Goal: Navigation & Orientation: Find specific page/section

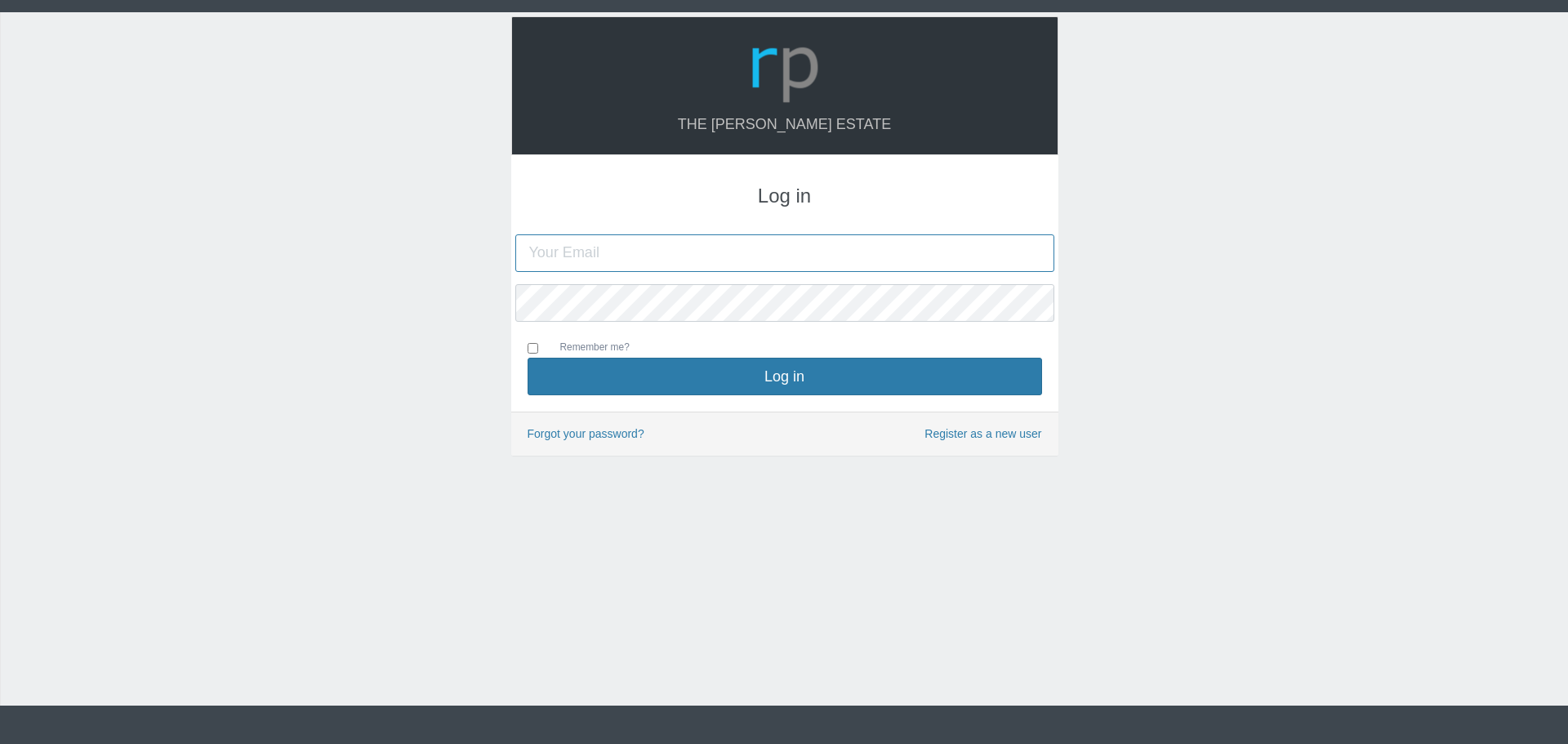
click at [577, 249] on input "text" at bounding box center [784, 253] width 539 height 38
type input "m"
type input "[EMAIL_ADDRESS][DOMAIN_NAME]"
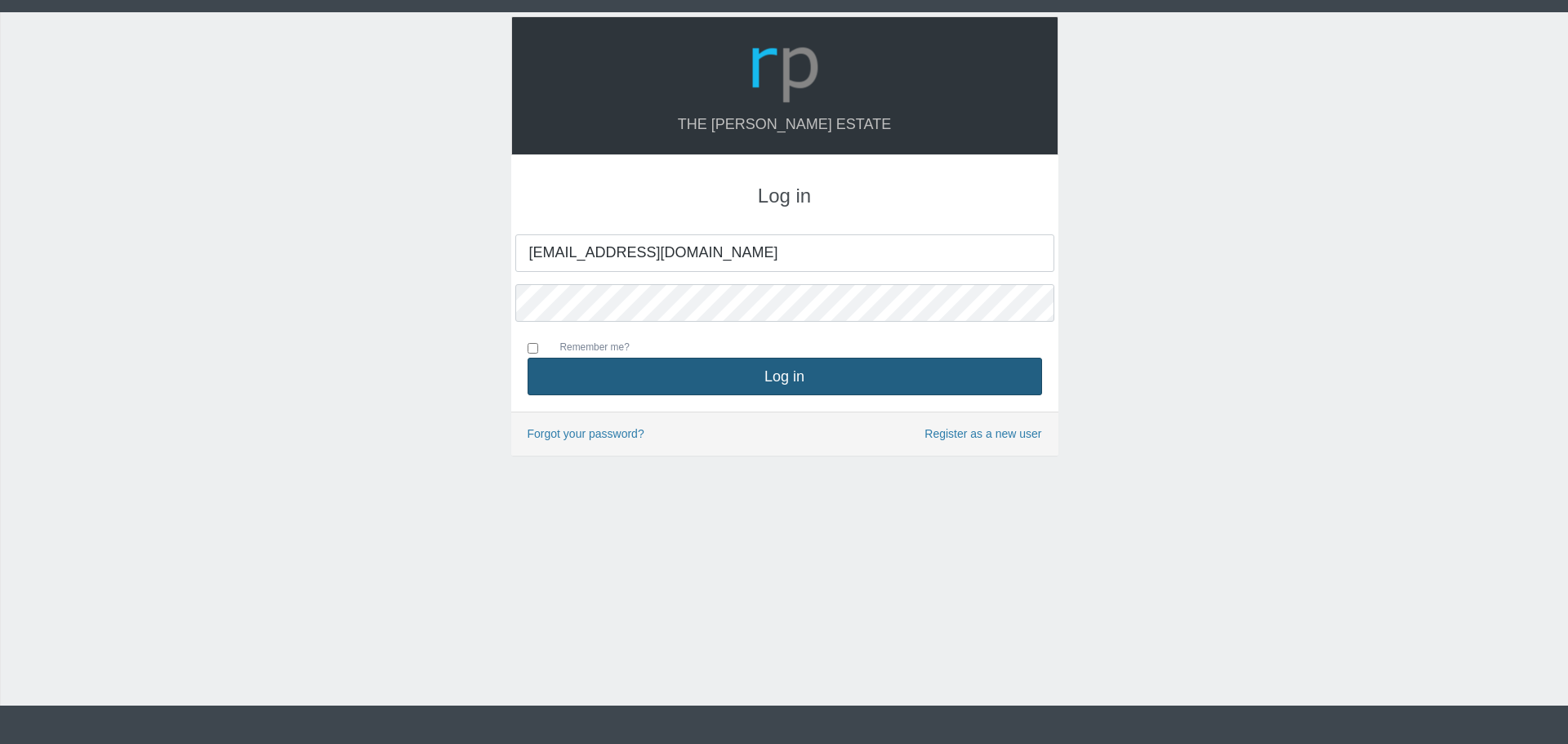
click at [751, 374] on button "Log in" at bounding box center [784, 376] width 515 height 38
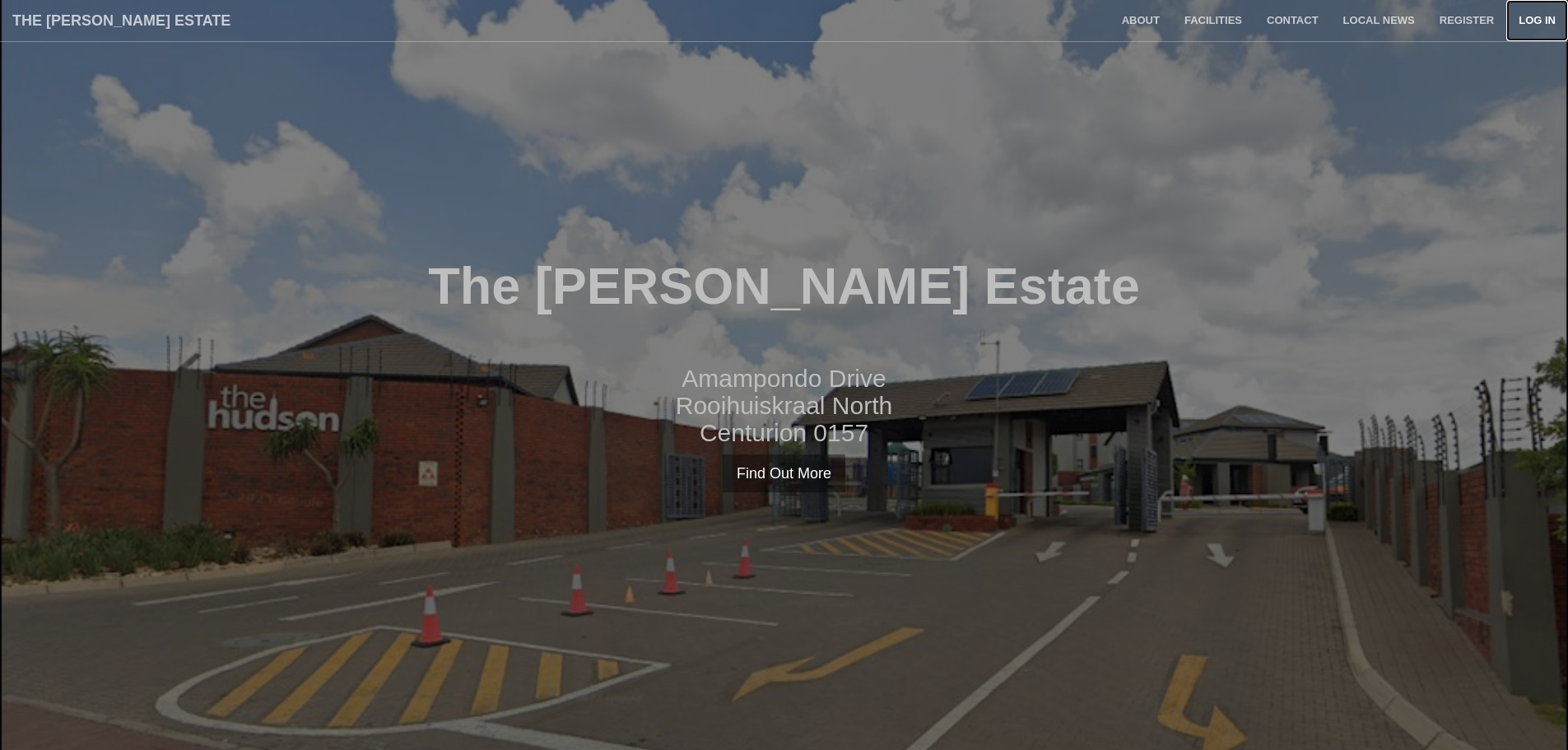
click at [1537, 18] on link "Log in" at bounding box center [1537, 20] width 62 height 42
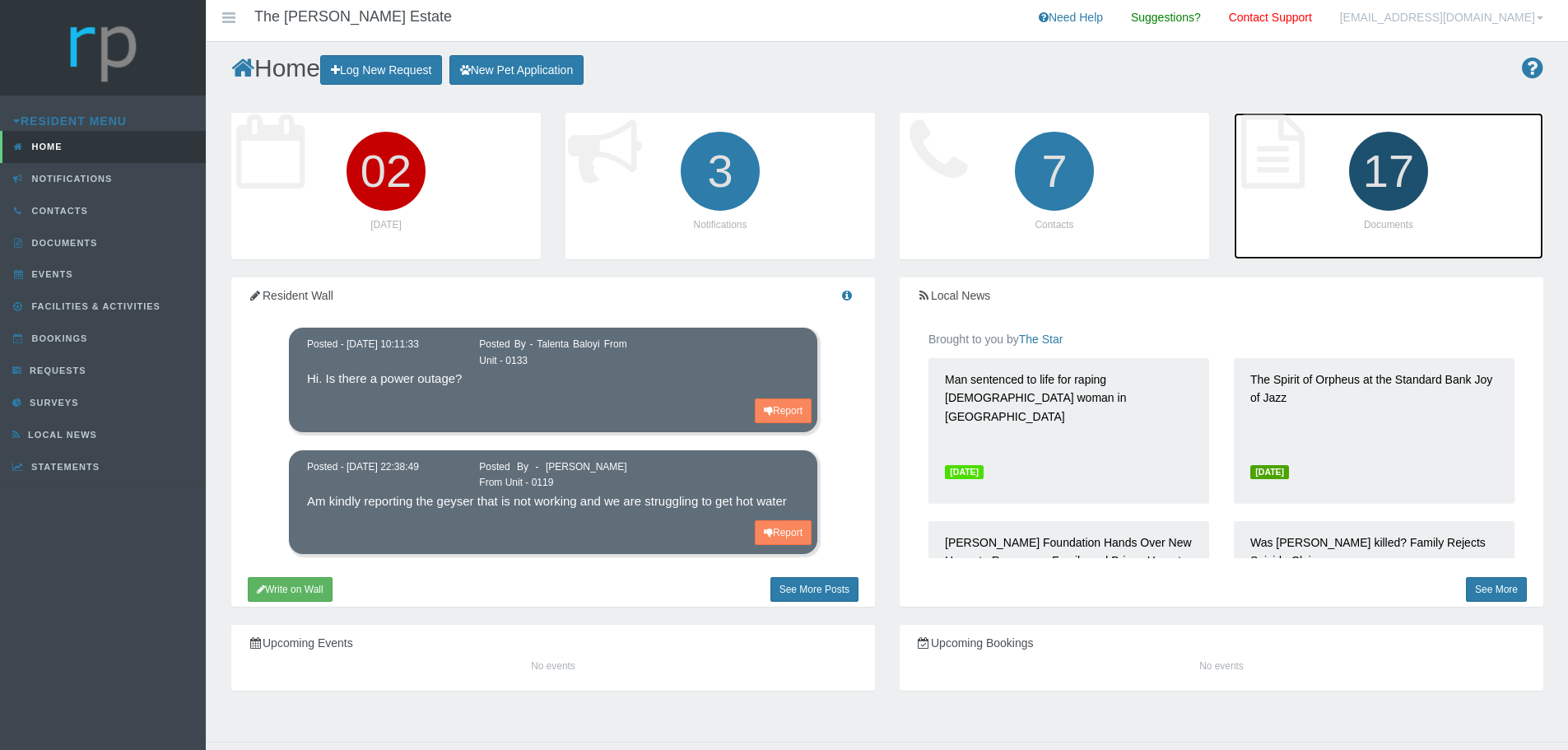
click at [1413, 157] on icon "17" at bounding box center [1388, 171] width 92 height 92
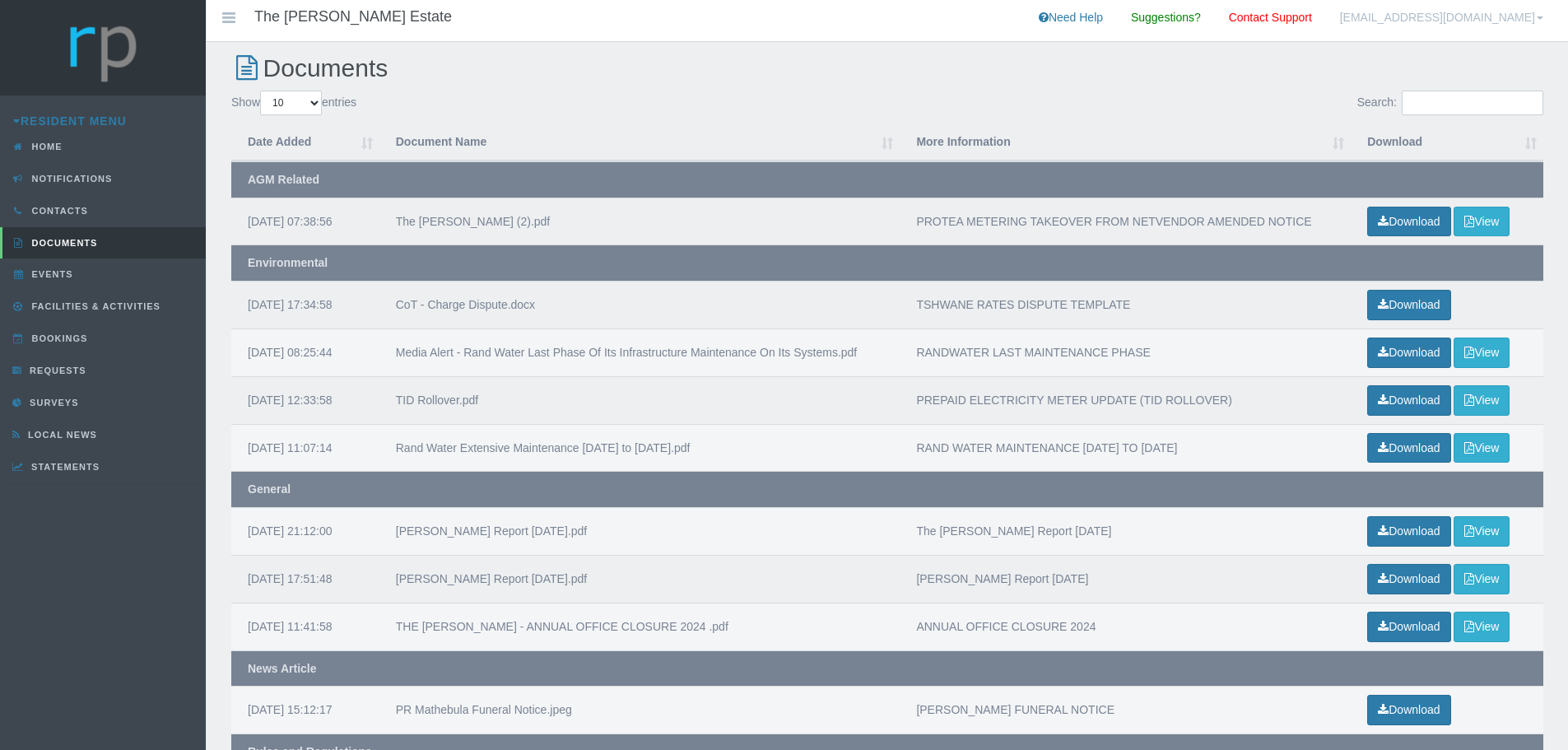
click at [1542, 15] on link "[EMAIL_ADDRESS][DOMAIN_NAME]" at bounding box center [1442, 20] width 228 height 42
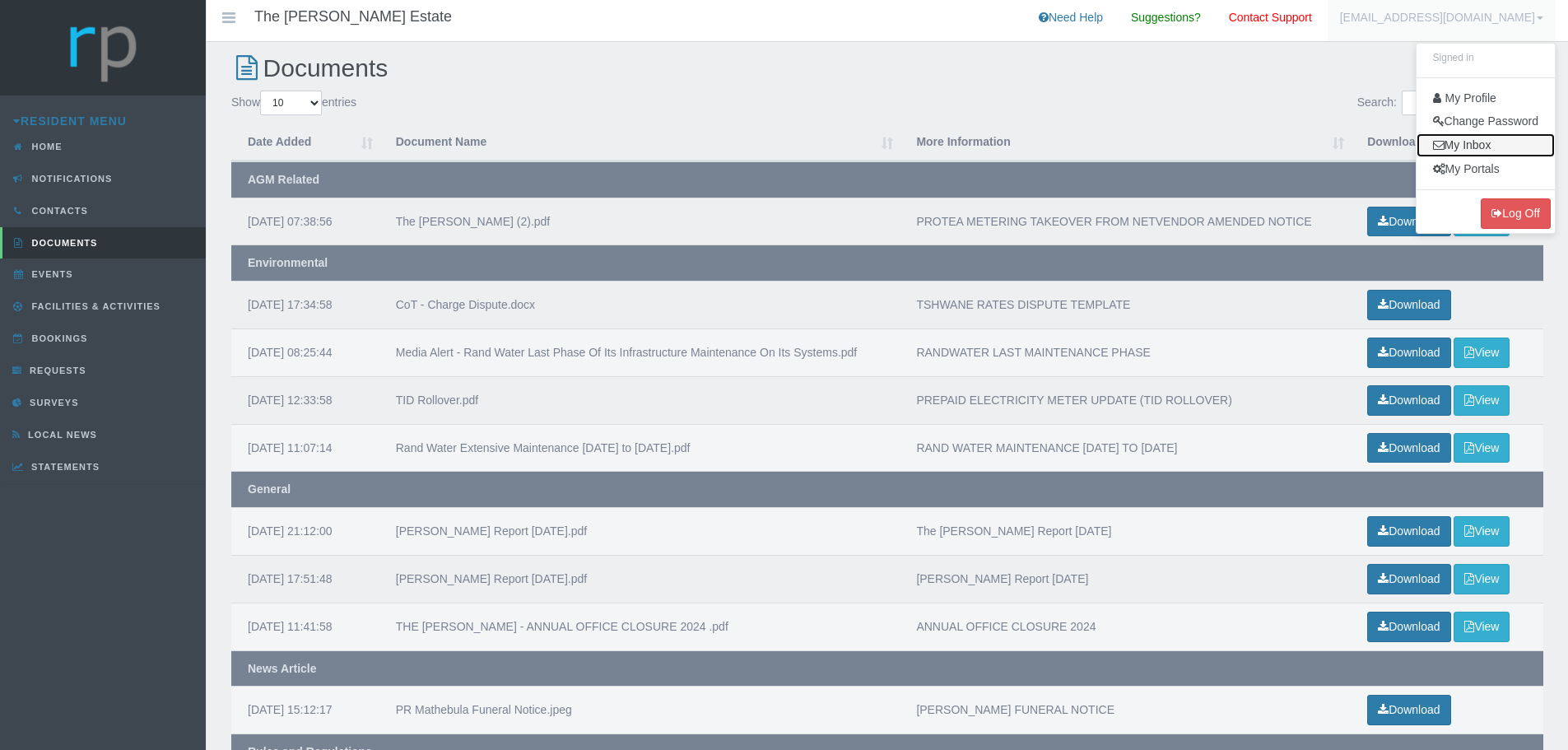
click at [1459, 142] on link "My Inbox" at bounding box center [1485, 145] width 138 height 24
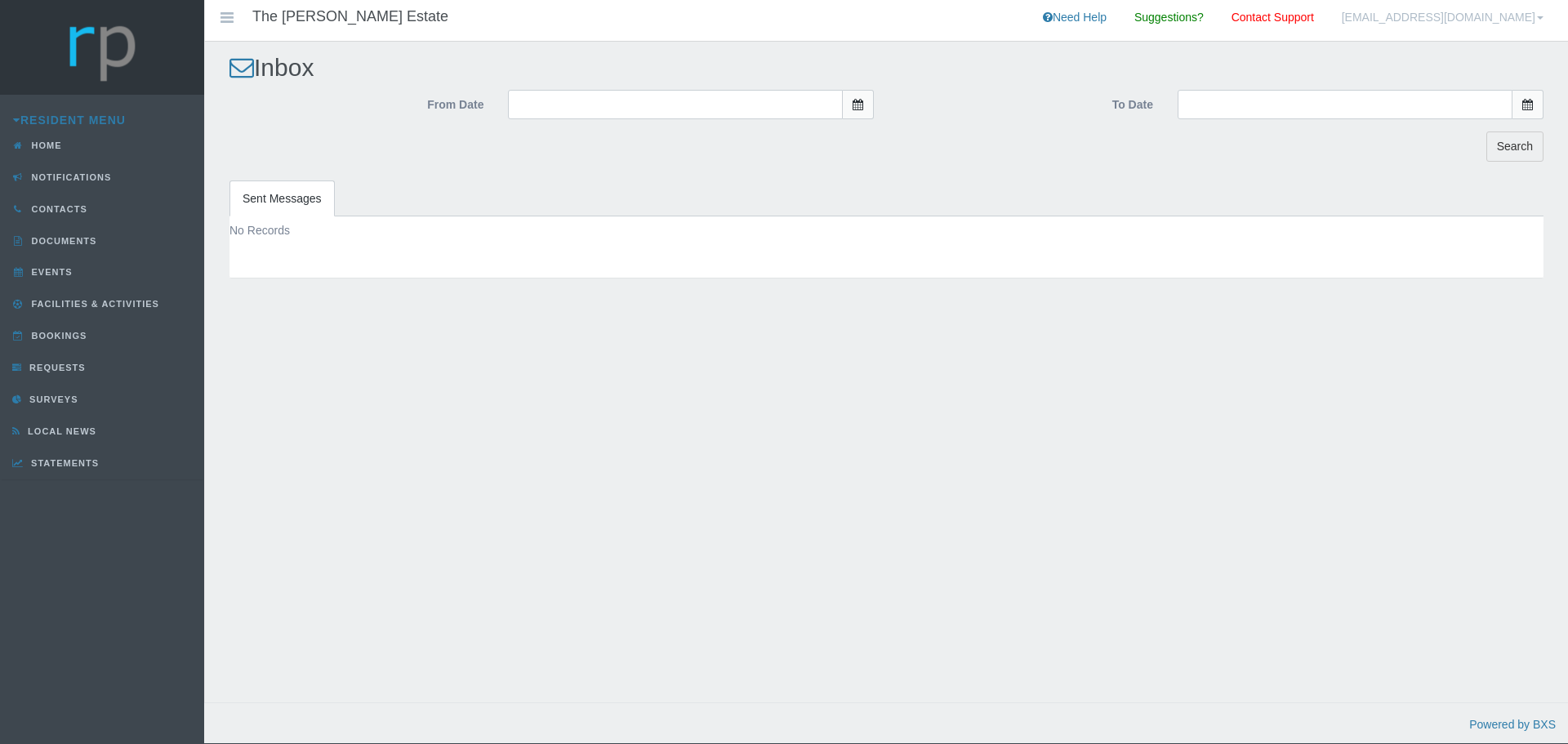
click at [1534, 23] on link "[EMAIL_ADDRESS][DOMAIN_NAME]" at bounding box center [1442, 20] width 226 height 41
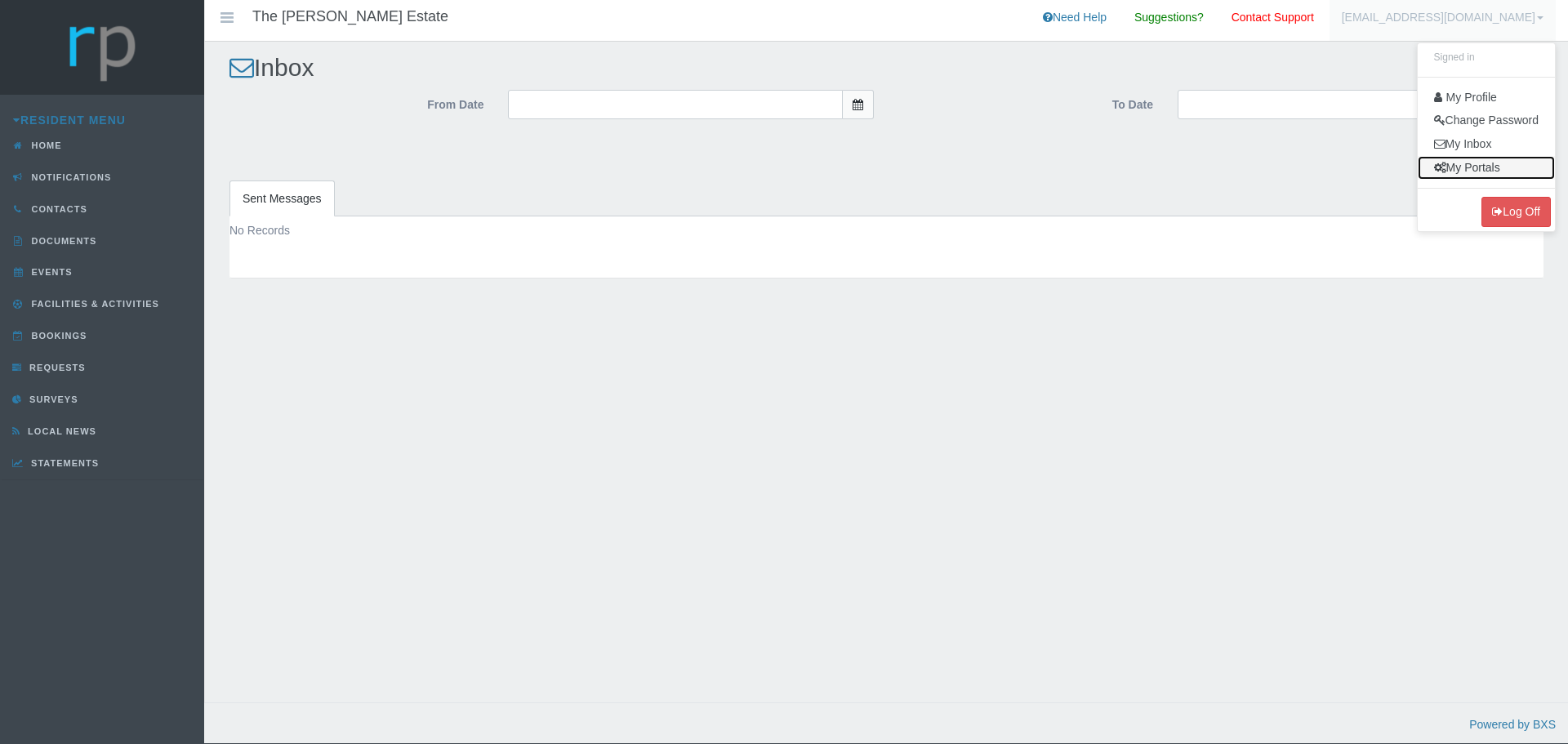
click at [1478, 161] on link "My Portals" at bounding box center [1486, 168] width 137 height 24
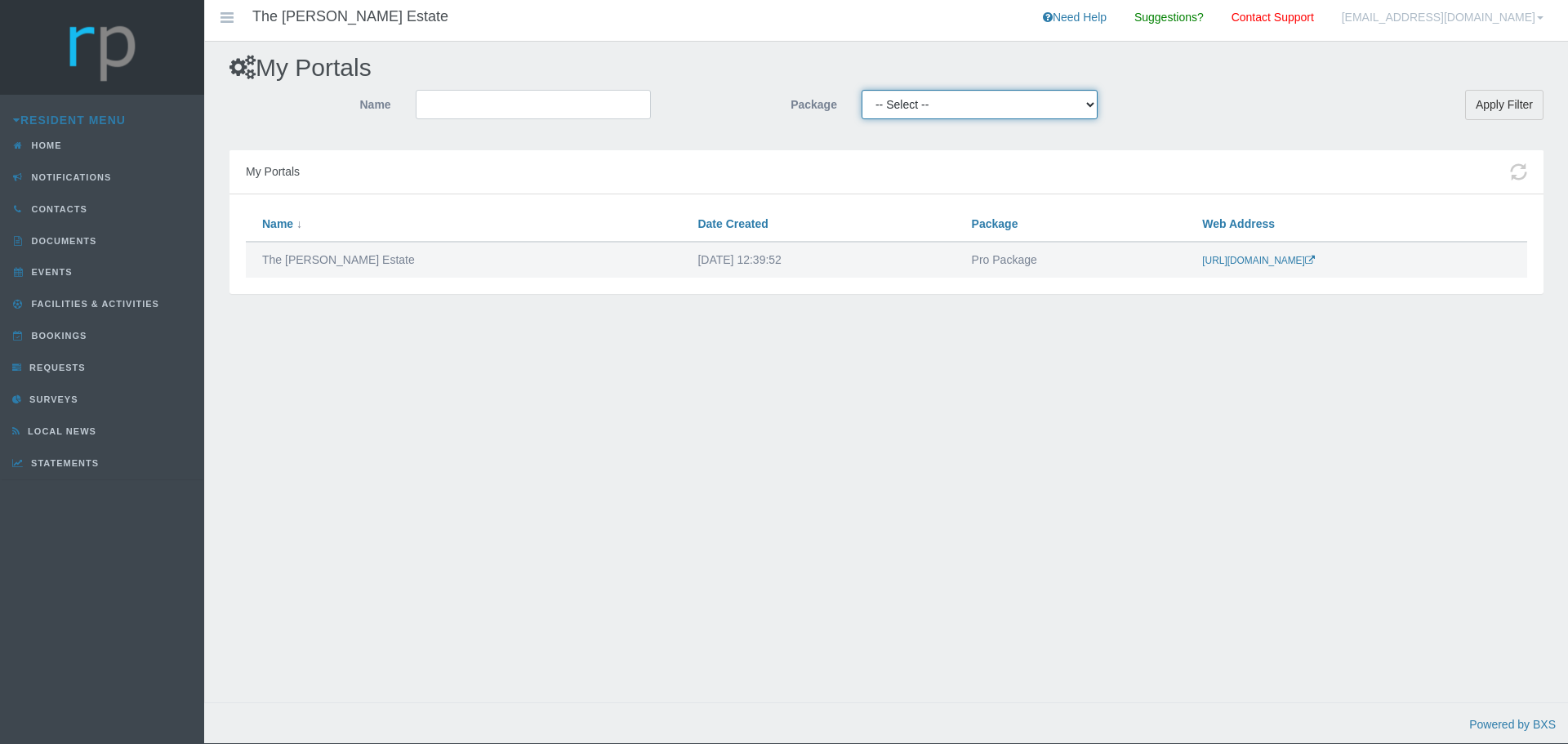
click at [949, 104] on select "-- Select -- Essential Free Package Light Package Pro Package Pro Light Pro Plu…" at bounding box center [979, 104] width 236 height 29
click at [684, 52] on div "My Portals Name Package -- Select -- Essential Free Package Light Package Pro P…" at bounding box center [886, 388] width 1364 height 694
